Goal: Information Seeking & Learning: Find specific page/section

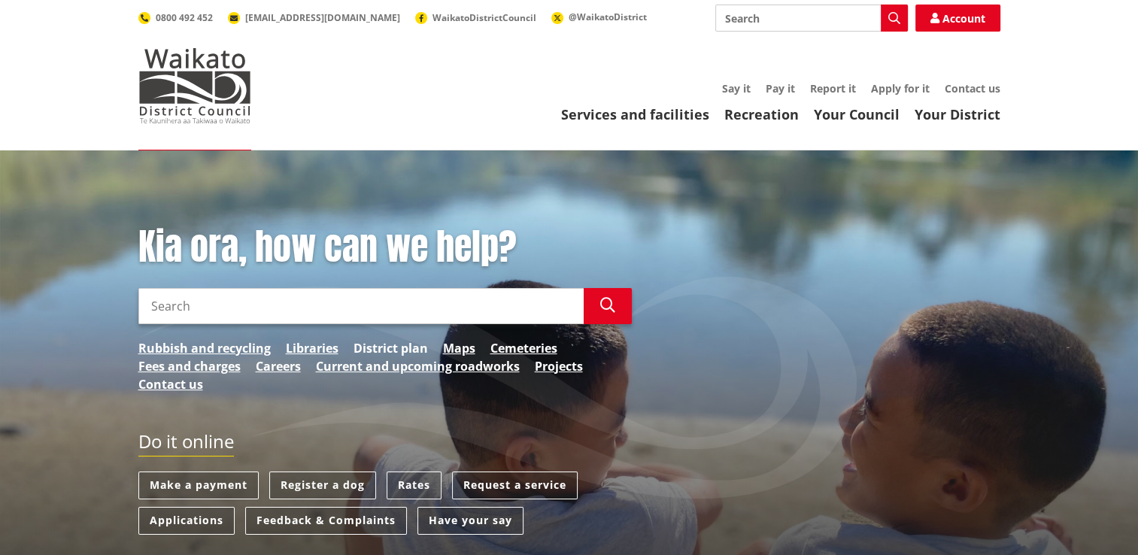
click at [390, 345] on link "District plan" at bounding box center [391, 348] width 74 height 18
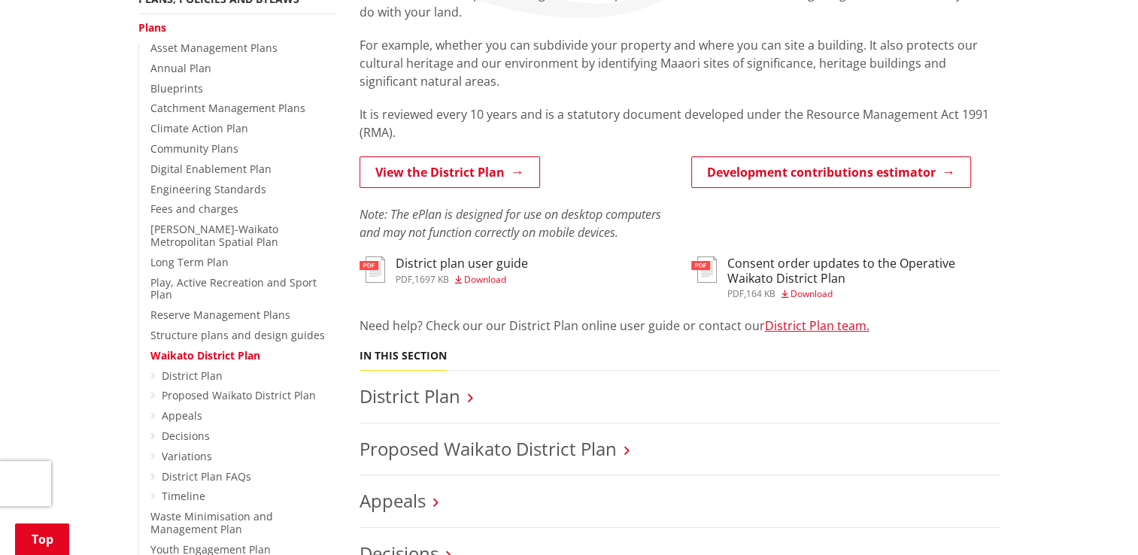
scroll to position [301, 0]
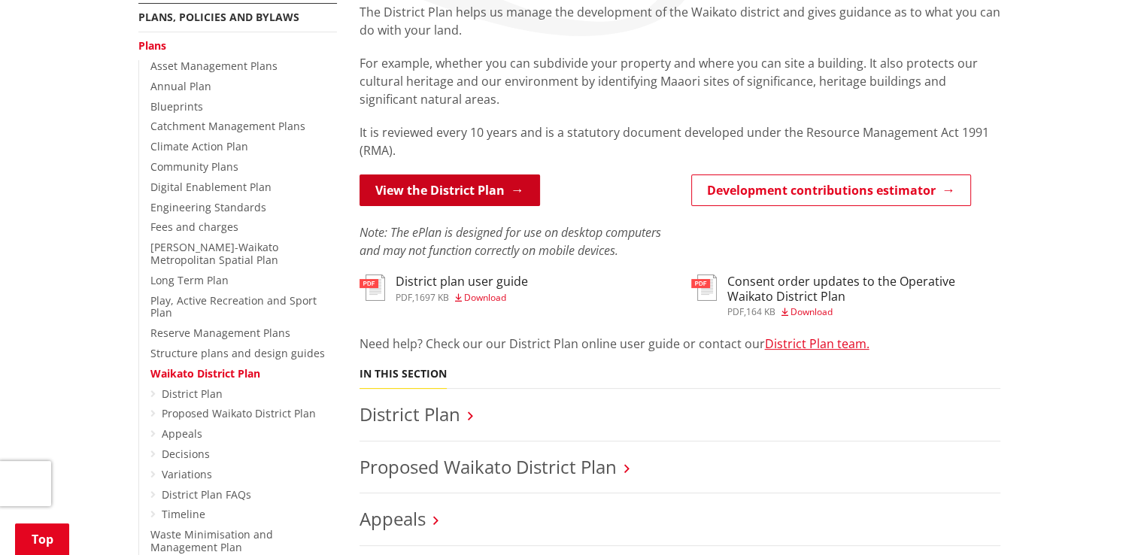
click at [410, 188] on link "View the District Plan" at bounding box center [450, 191] width 181 height 32
